Goal: Transaction & Acquisition: Purchase product/service

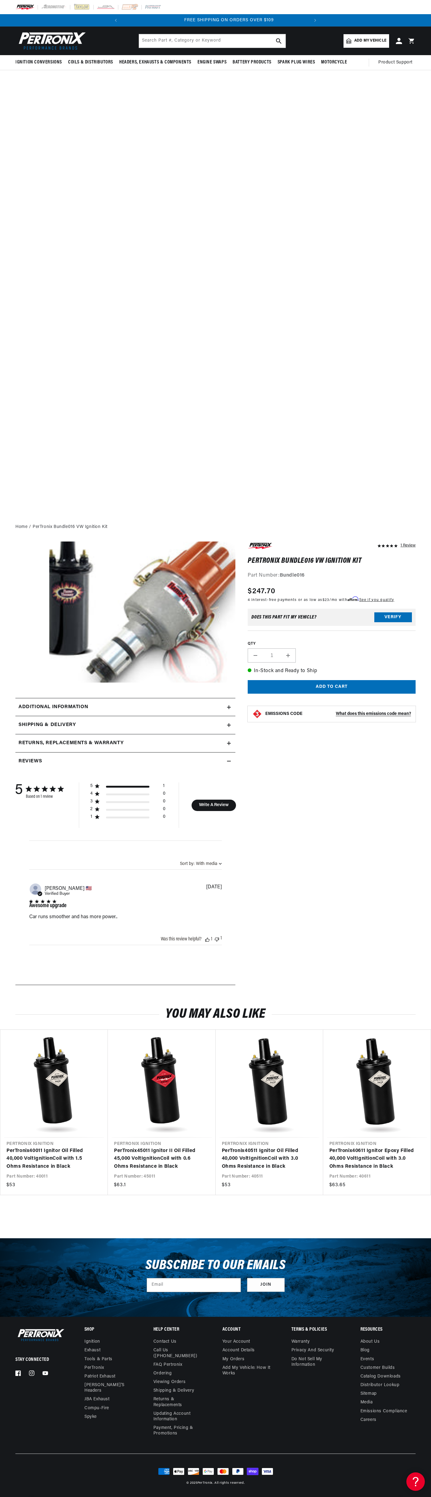
scroll to position [0, 187]
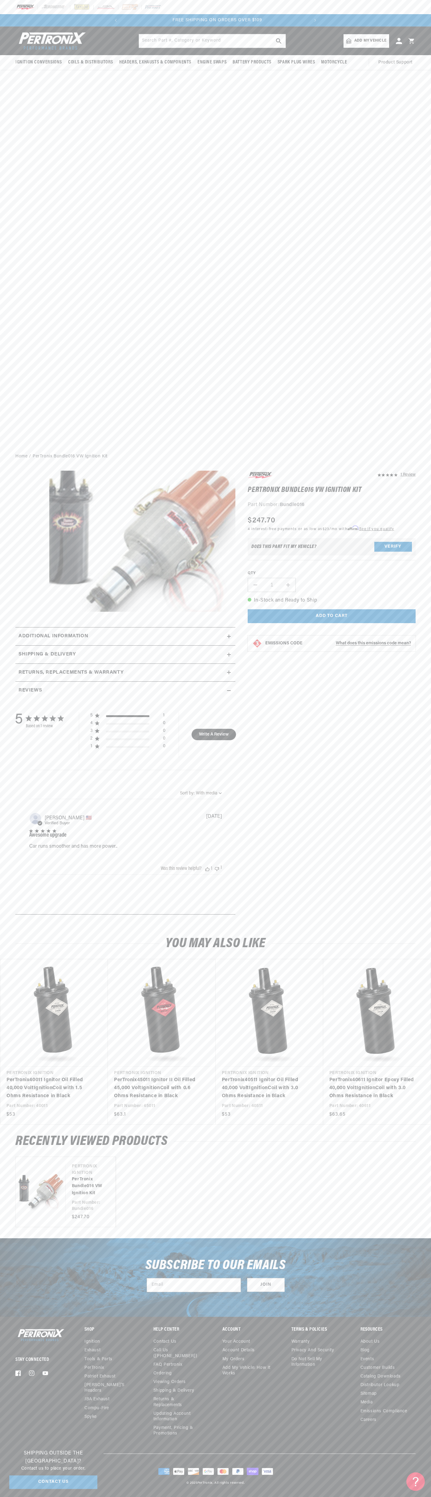
scroll to position [0, 187]
click at [169, 17] on p "FREE SHIPPING ON ORDERS OVER $109" at bounding box center [215, 20] width 187 height 7
click at [429, 1497] on html "Skip to content Your cart Your cart is empty Get the right parts the first time…" at bounding box center [215, 748] width 431 height 1497
click at [168, 1497] on html "Skip to content Your cart Your cart is empty Get the right parts the first time…" at bounding box center [215, 748] width 431 height 1497
click at [7, 688] on section "1 Review" at bounding box center [215, 695] width 431 height 460
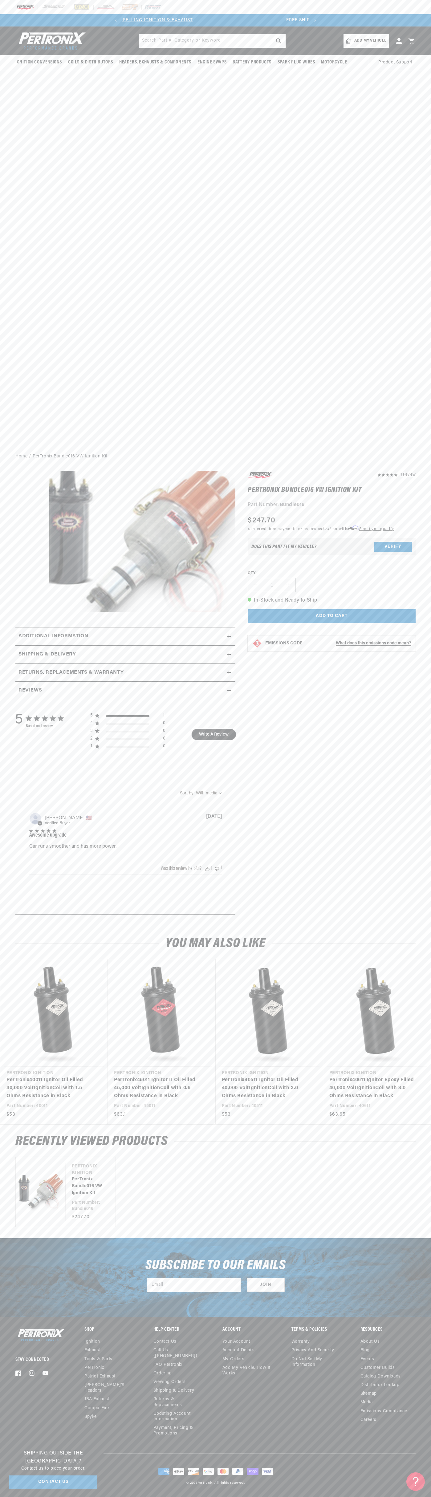
scroll to position [0, 0]
